Goal: Task Accomplishment & Management: Complete application form

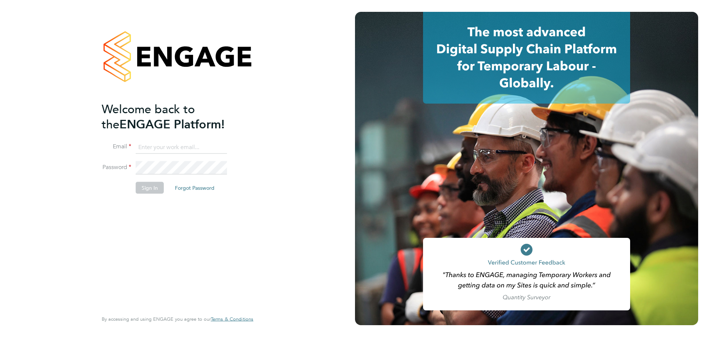
type input "wdbservices@outlook.com"
click at [152, 187] on button "Sign In" at bounding box center [150, 188] width 28 height 12
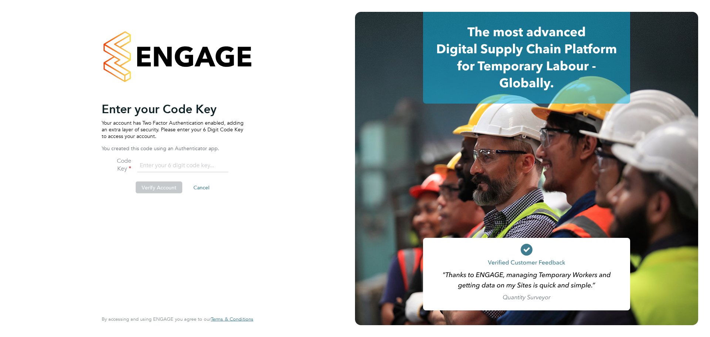
click at [161, 161] on input "number" at bounding box center [182, 165] width 91 height 13
type input "710062"
click at [172, 185] on button "Verify Account" at bounding box center [159, 187] width 47 height 12
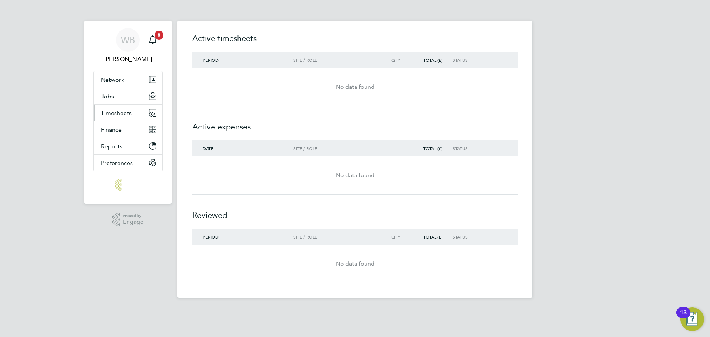
click at [115, 114] on span "Timesheets" at bounding box center [116, 112] width 31 height 7
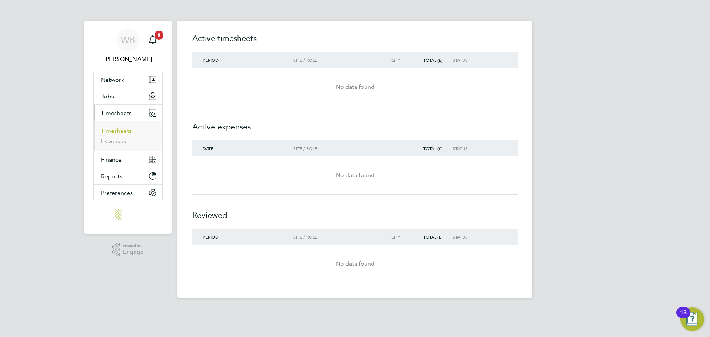
click at [126, 132] on link "Timesheets" at bounding box center [116, 130] width 31 height 7
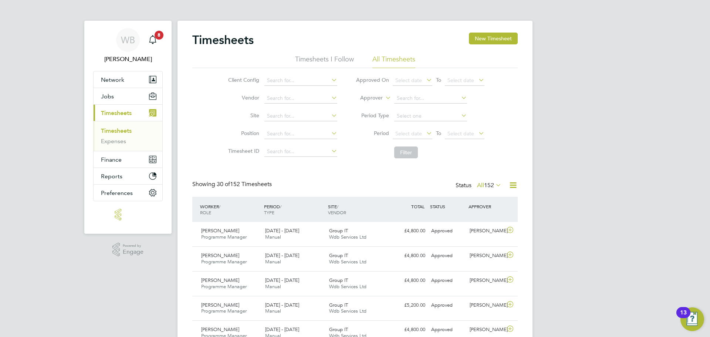
click at [492, 37] on button "New Timesheet" at bounding box center [493, 39] width 49 height 12
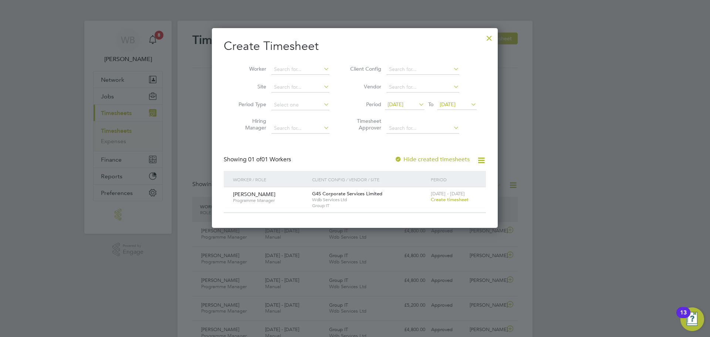
click at [441, 199] on span "Create timesheet" at bounding box center [450, 199] width 38 height 6
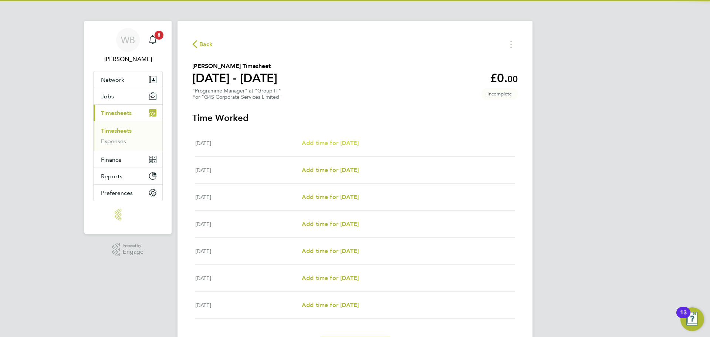
click at [326, 144] on span "Add time for [DATE]" at bounding box center [330, 142] width 57 height 7
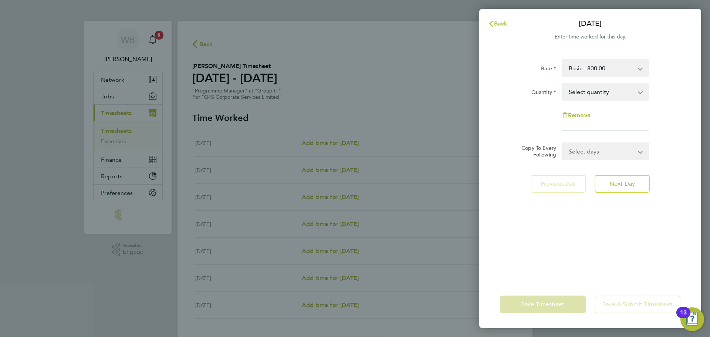
click at [586, 95] on select "Select quantity 0.5 1" at bounding box center [601, 92] width 77 height 16
select select "1"
click at [563, 84] on select "Select quantity 0.5 1" at bounding box center [601, 92] width 77 height 16
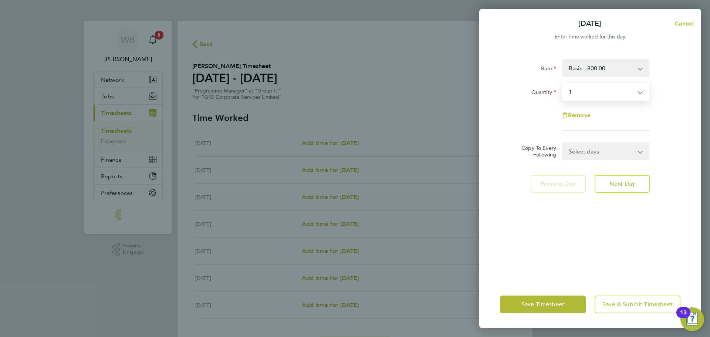
click at [586, 151] on select "Select days Day Weekday (Mon-Fri) Weekend (Sat-Sun) [DATE] [DATE] [DATE] [DATE]…" at bounding box center [602, 151] width 78 height 16
select select "WEEKDAY"
click at [563, 143] on select "Select days Day Weekday (Mon-Fri) Weekend (Sat-Sun) [DATE] [DATE] [DATE] [DATE]…" at bounding box center [602, 151] width 78 height 16
select select "[DATE]"
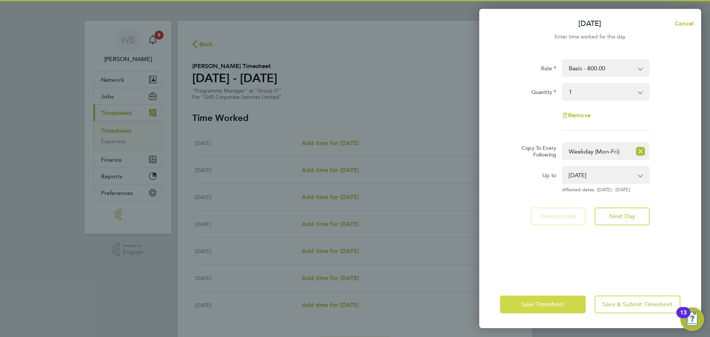
click at [538, 310] on button "Save Timesheet" at bounding box center [543, 304] width 86 height 18
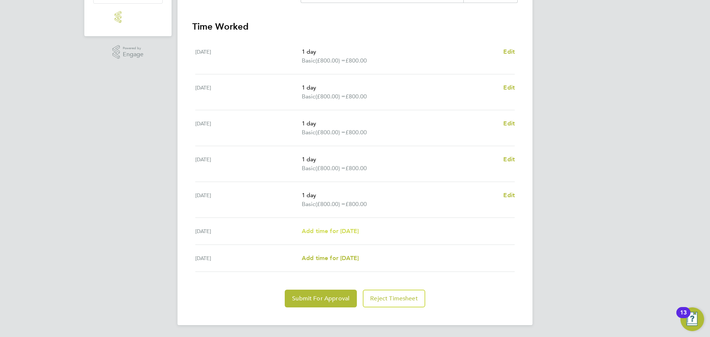
click at [341, 230] on span "Add time for [DATE]" at bounding box center [330, 230] width 57 height 7
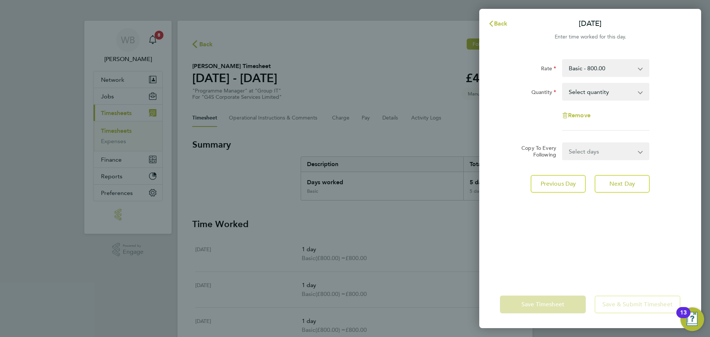
click at [566, 149] on select "Select days [DATE]" at bounding box center [602, 151] width 78 height 16
click at [589, 96] on select "Select quantity 0.5 1" at bounding box center [601, 92] width 77 height 16
select select "1"
click at [563, 84] on select "Select quantity 0.5 1" at bounding box center [601, 92] width 77 height 16
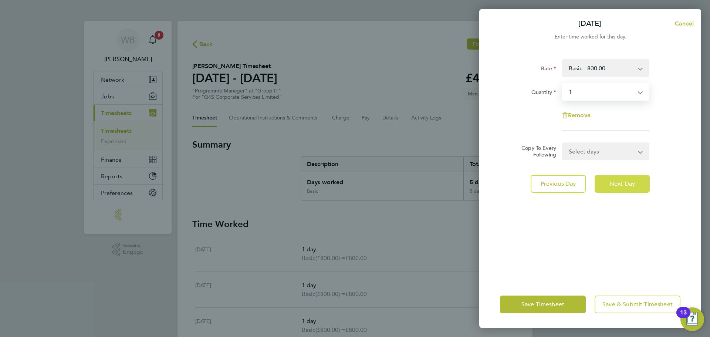
click at [622, 185] on span "Next Day" at bounding box center [622, 183] width 26 height 7
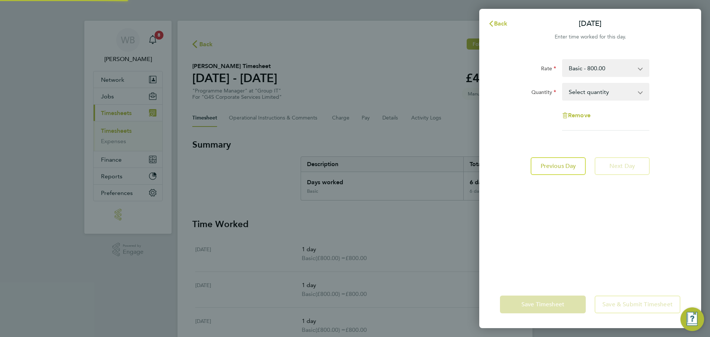
click at [587, 93] on select "Select quantity 0.5 1" at bounding box center [601, 92] width 77 height 16
select select "0.5"
click at [563, 84] on select "Select quantity 0.5 1" at bounding box center [601, 92] width 77 height 16
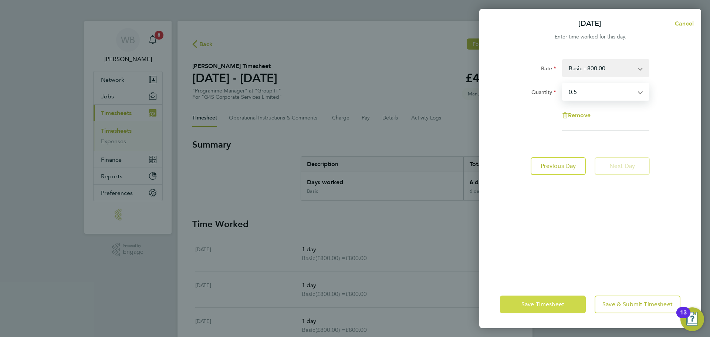
click at [525, 310] on button "Save Timesheet" at bounding box center [543, 304] width 86 height 18
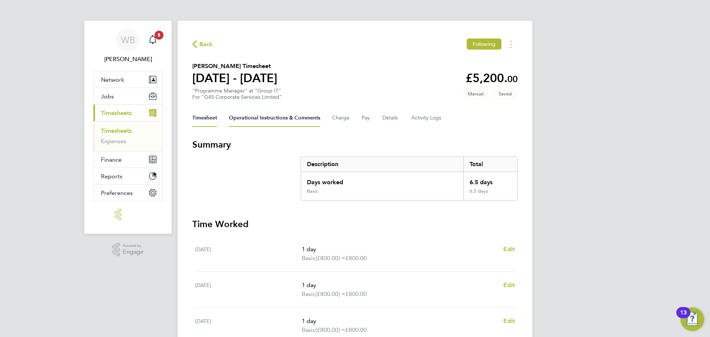
click at [256, 117] on Comments-tab "Operational Instructions & Comments" at bounding box center [274, 118] width 91 height 18
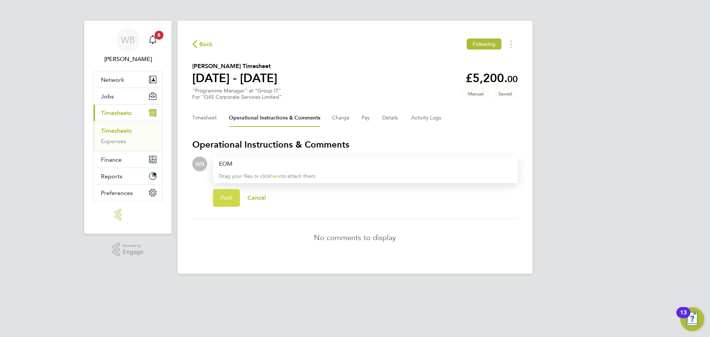
click at [229, 194] on span "Post" at bounding box center [226, 197] width 12 height 7
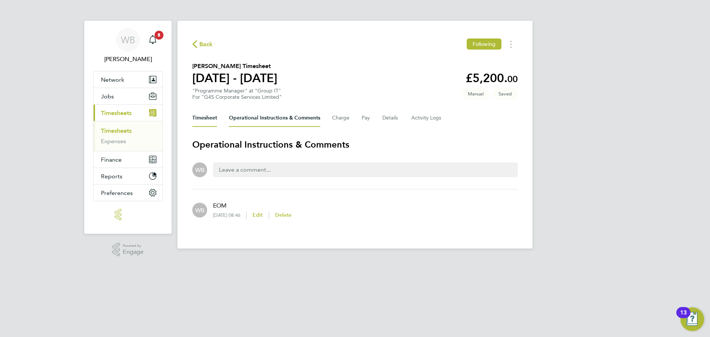
click at [203, 117] on button "Timesheet" at bounding box center [204, 118] width 25 height 18
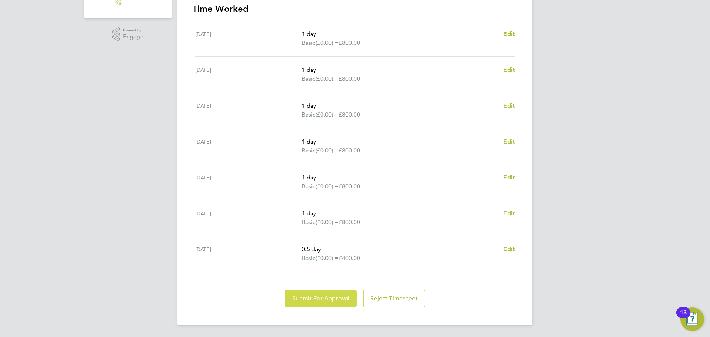
click at [313, 302] on span "Submit For Approval" at bounding box center [320, 298] width 57 height 7
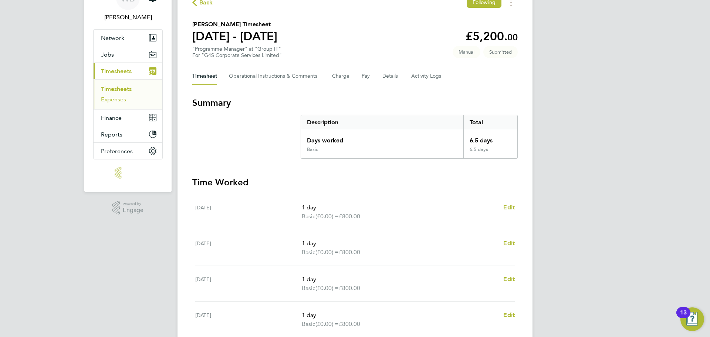
click at [109, 98] on link "Expenses" at bounding box center [113, 99] width 25 height 7
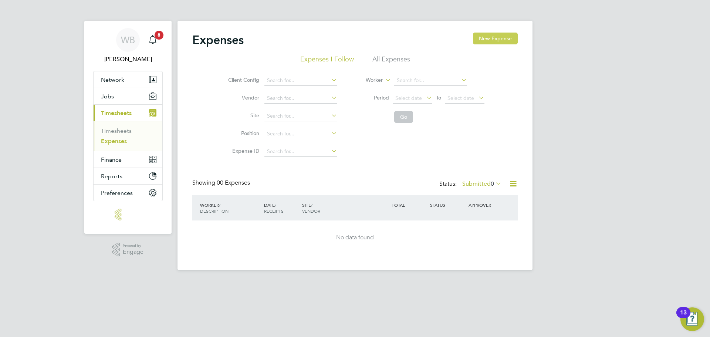
click at [491, 35] on button "New Expense" at bounding box center [495, 39] width 45 height 12
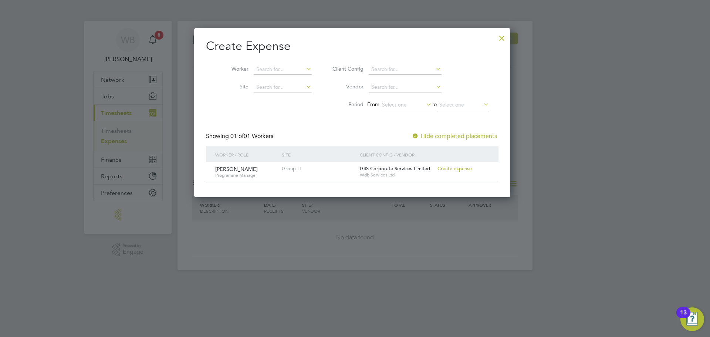
click at [455, 168] on span "Create expense" at bounding box center [454, 168] width 34 height 6
type input "[PERSON_NAME]"
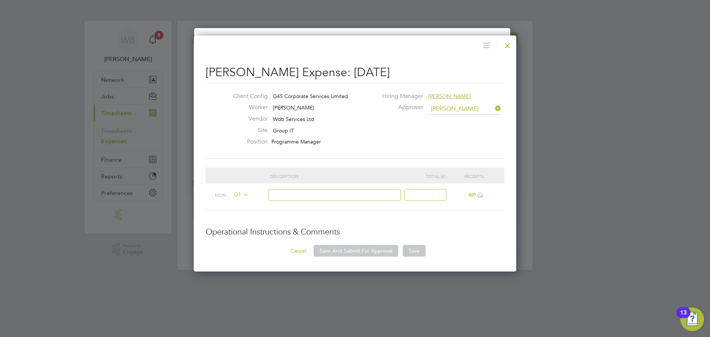
click at [292, 194] on input at bounding box center [334, 195] width 133 height 12
type input "NL Trip taxis [DATE]-[DATE]"
click at [420, 197] on input at bounding box center [425, 195] width 42 height 12
type input "195.18"
click at [470, 194] on span "ï¼‹" at bounding box center [474, 195] width 16 height 9
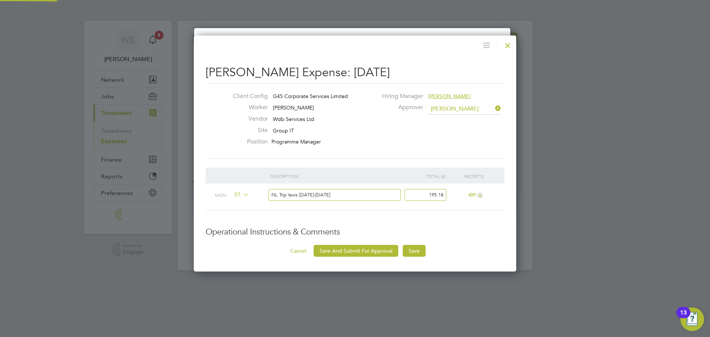
scroll to position [69, 136]
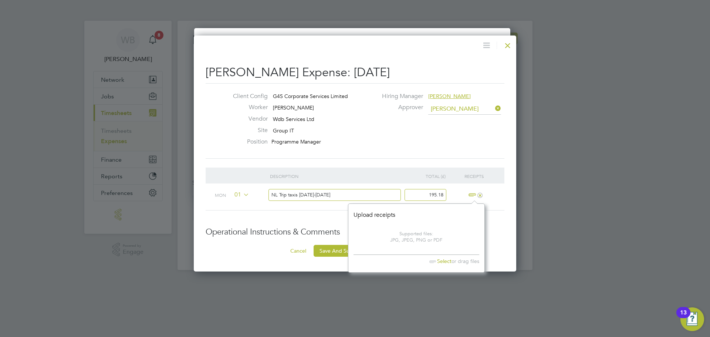
click at [447, 260] on span "Select" at bounding box center [439, 261] width 26 height 7
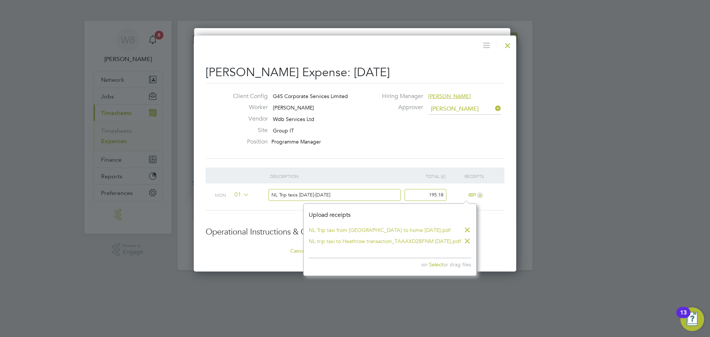
scroll to position [72, 181]
click at [443, 264] on span "Select" at bounding box center [431, 264] width 26 height 7
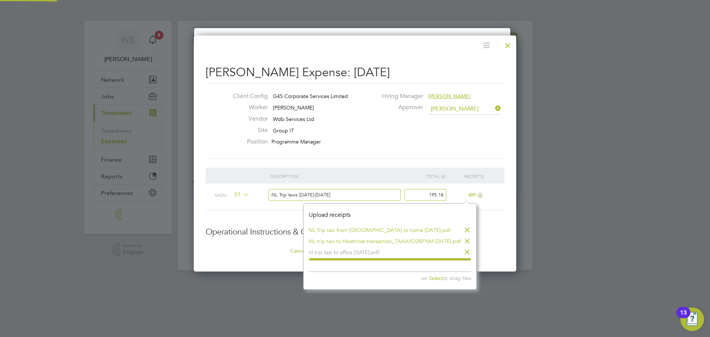
scroll to position [83, 181]
click at [504, 225] on li "Description Total (£) Receipts Mon 01 NL Trip taxis [DATE]-[DATE] 195.18 +" at bounding box center [355, 197] width 299 height 60
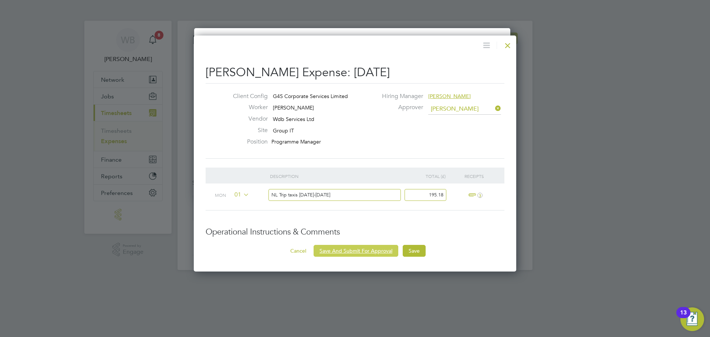
click at [348, 249] on button "Save And Submit For Approval" at bounding box center [356, 251] width 85 height 12
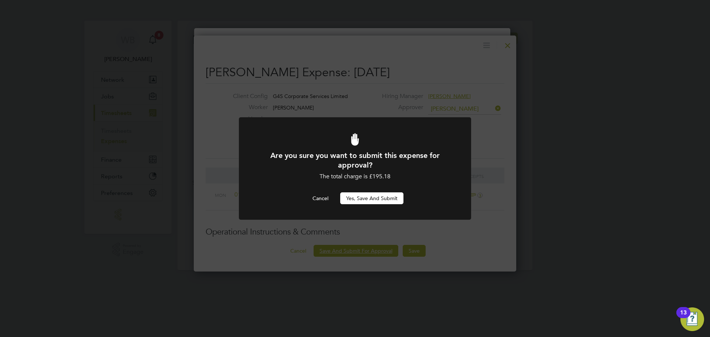
click at [369, 196] on button "Yes, Save and Submit" at bounding box center [371, 198] width 63 height 12
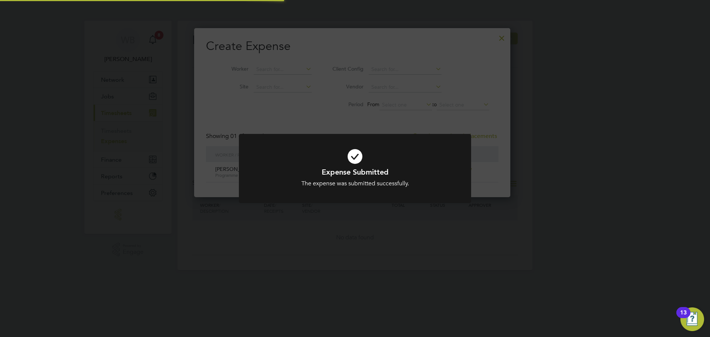
scroll to position [20, 80]
click at [227, 234] on div "Expense Submitted The expense was submitted successfully. Cancel Okay" at bounding box center [355, 168] width 710 height 337
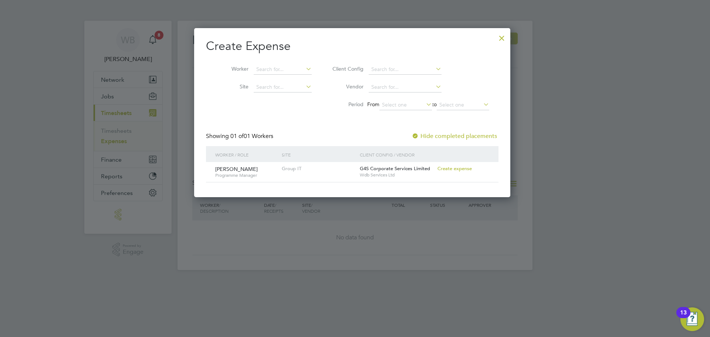
click at [507, 38] on div at bounding box center [501, 36] width 13 height 13
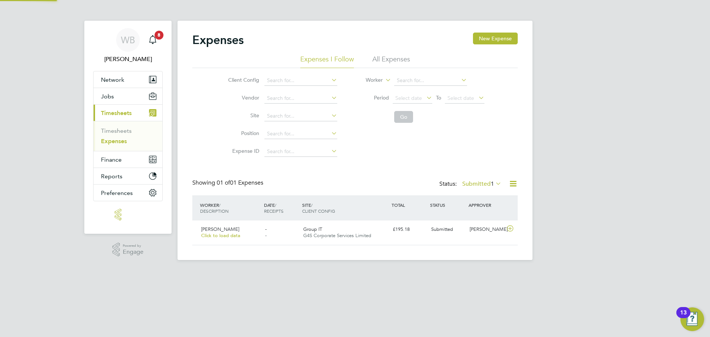
scroll to position [19, 90]
click at [123, 129] on link "Timesheets" at bounding box center [116, 130] width 31 height 7
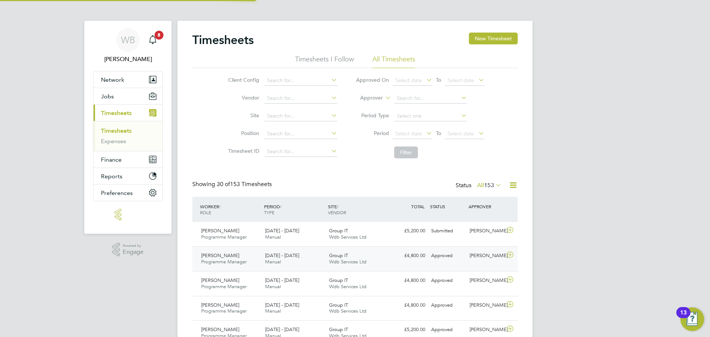
scroll to position [19, 64]
